Goal: Complete application form

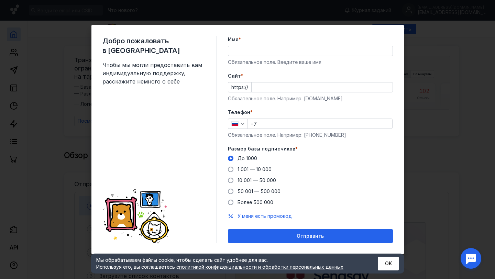
click at [273, 126] on input "+7" at bounding box center [320, 124] width 145 height 10
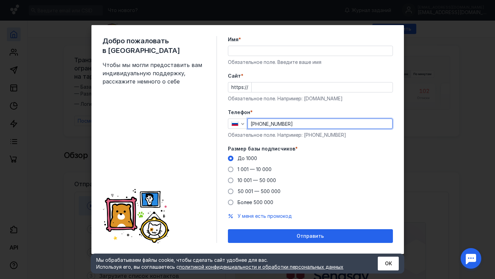
type input "[PHONE_NUMBER]"
click at [268, 85] on input "Cайт *" at bounding box center [322, 88] width 141 height 10
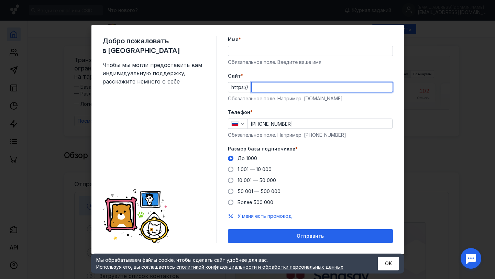
click at [255, 53] on div "Имя * Обязательное поле. Введите ваше имя" at bounding box center [310, 51] width 165 height 30
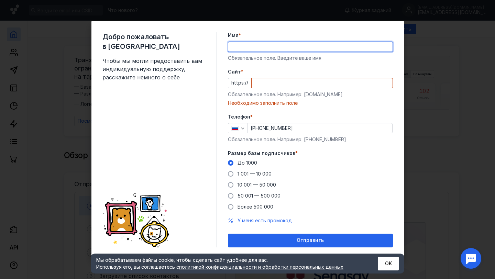
type input "L"
type input "[PERSON_NAME]"
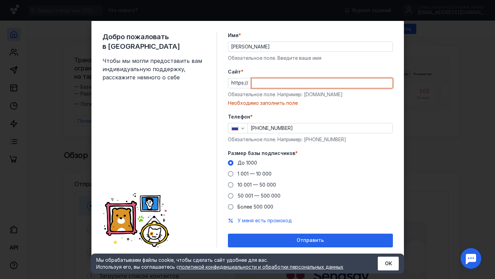
click at [261, 87] on input "Cайт *" at bounding box center [322, 83] width 141 height 10
paste input "[DOMAIN_NAME][URL][DOMAIN_NAME]"
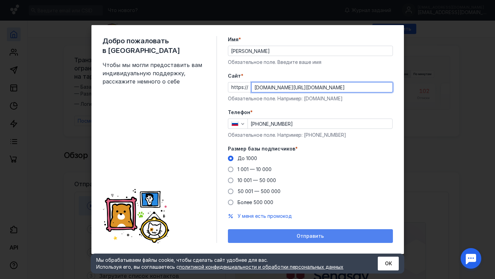
type input "[DOMAIN_NAME][URL][DOMAIN_NAME]"
click at [295, 237] on div "Отправить" at bounding box center [311, 237] width 158 height 6
